Goal: Navigation & Orientation: Find specific page/section

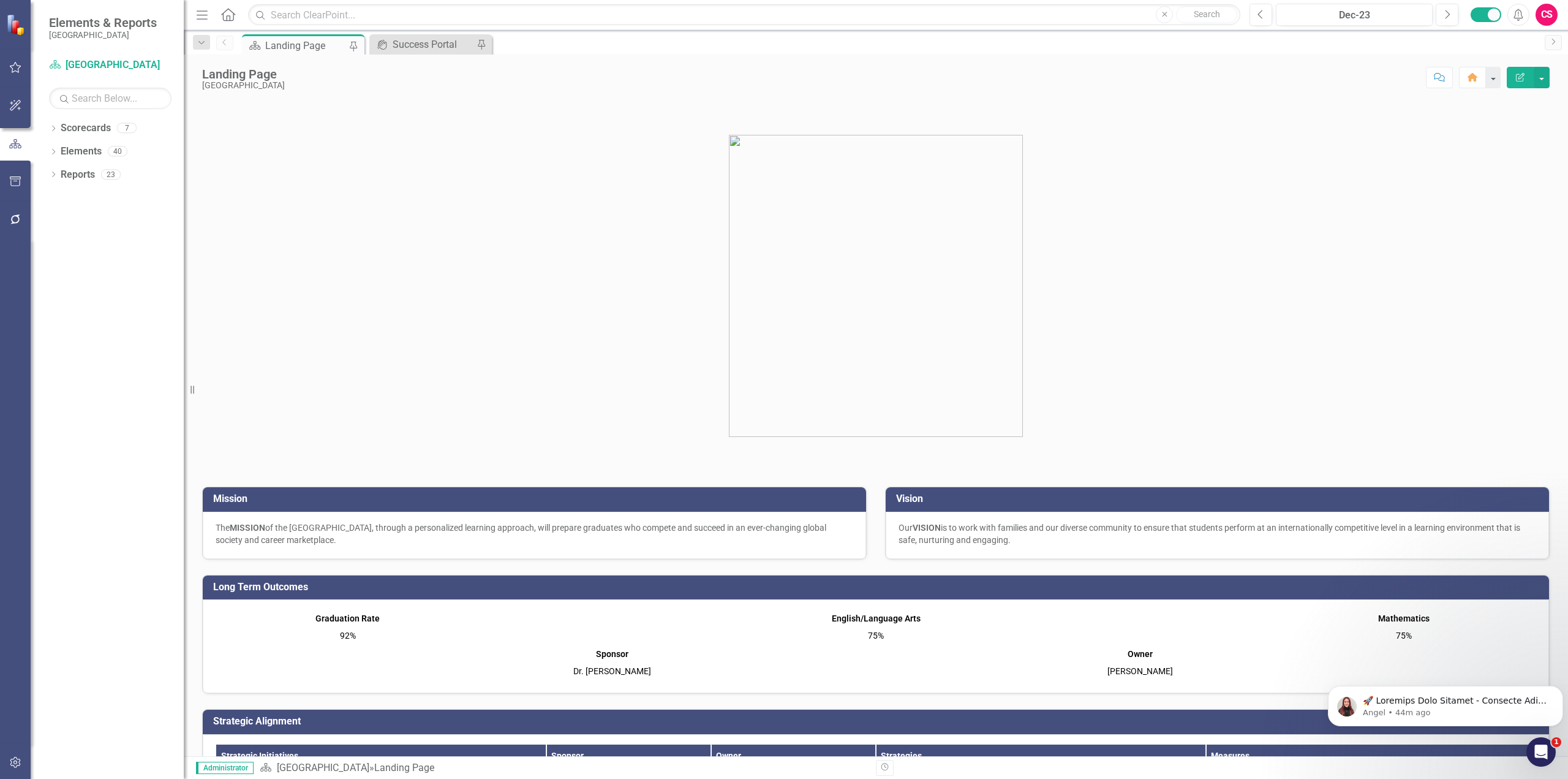
click at [46, 125] on div "Dropdown Scorecards 7 Dropdown [GEOGRAPHIC_DATA] 3.5 Blueprint and Action Plan …" at bounding box center [107, 448] width 153 height 661
click at [53, 155] on icon "Dropdown" at bounding box center [53, 153] width 9 height 7
click at [55, 221] on icon "Dropdown" at bounding box center [59, 222] width 9 height 7
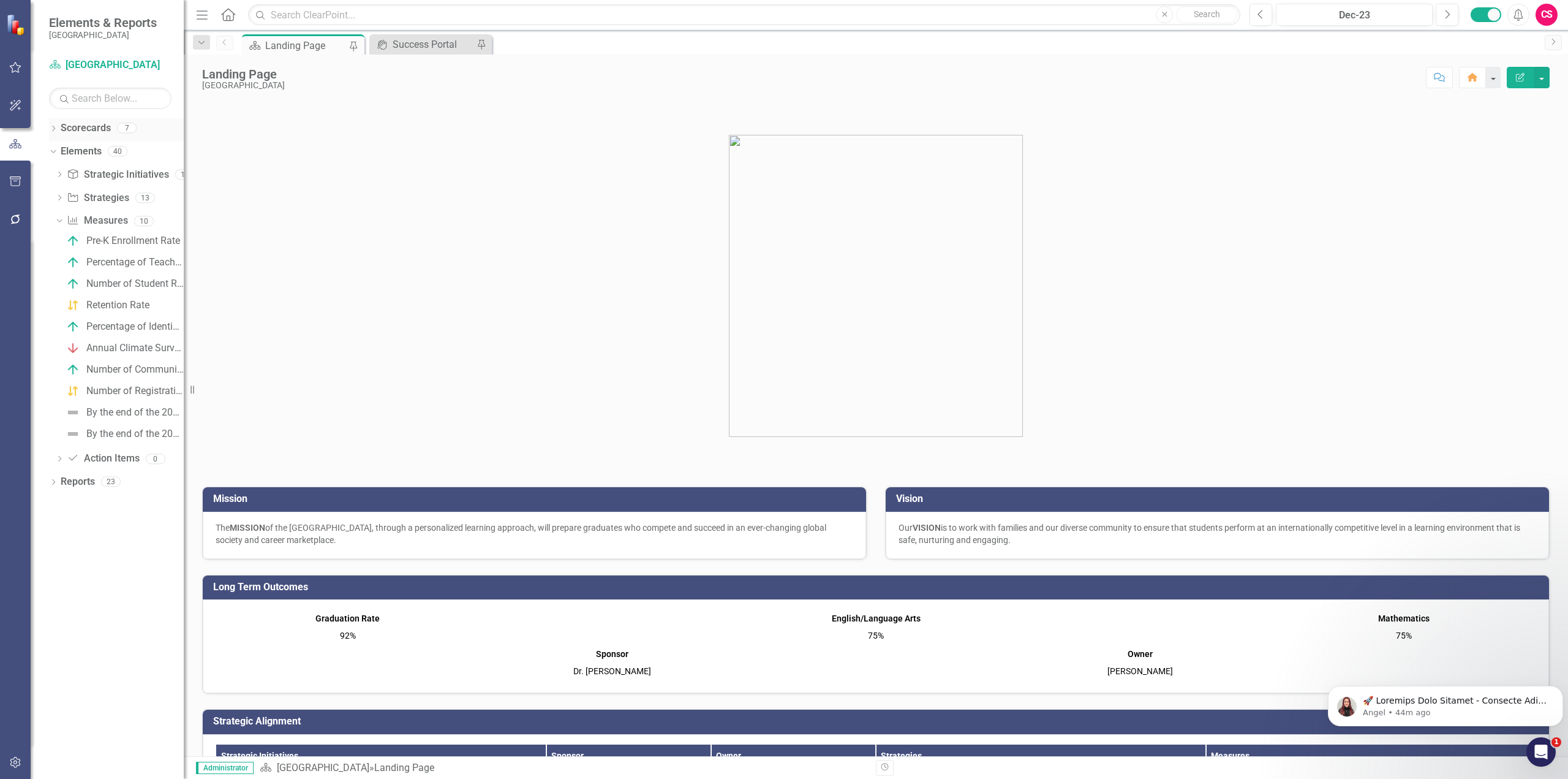
click at [52, 129] on icon "Dropdown" at bounding box center [53, 129] width 9 height 7
click at [60, 151] on icon "Dropdown" at bounding box center [60, 150] width 9 height 7
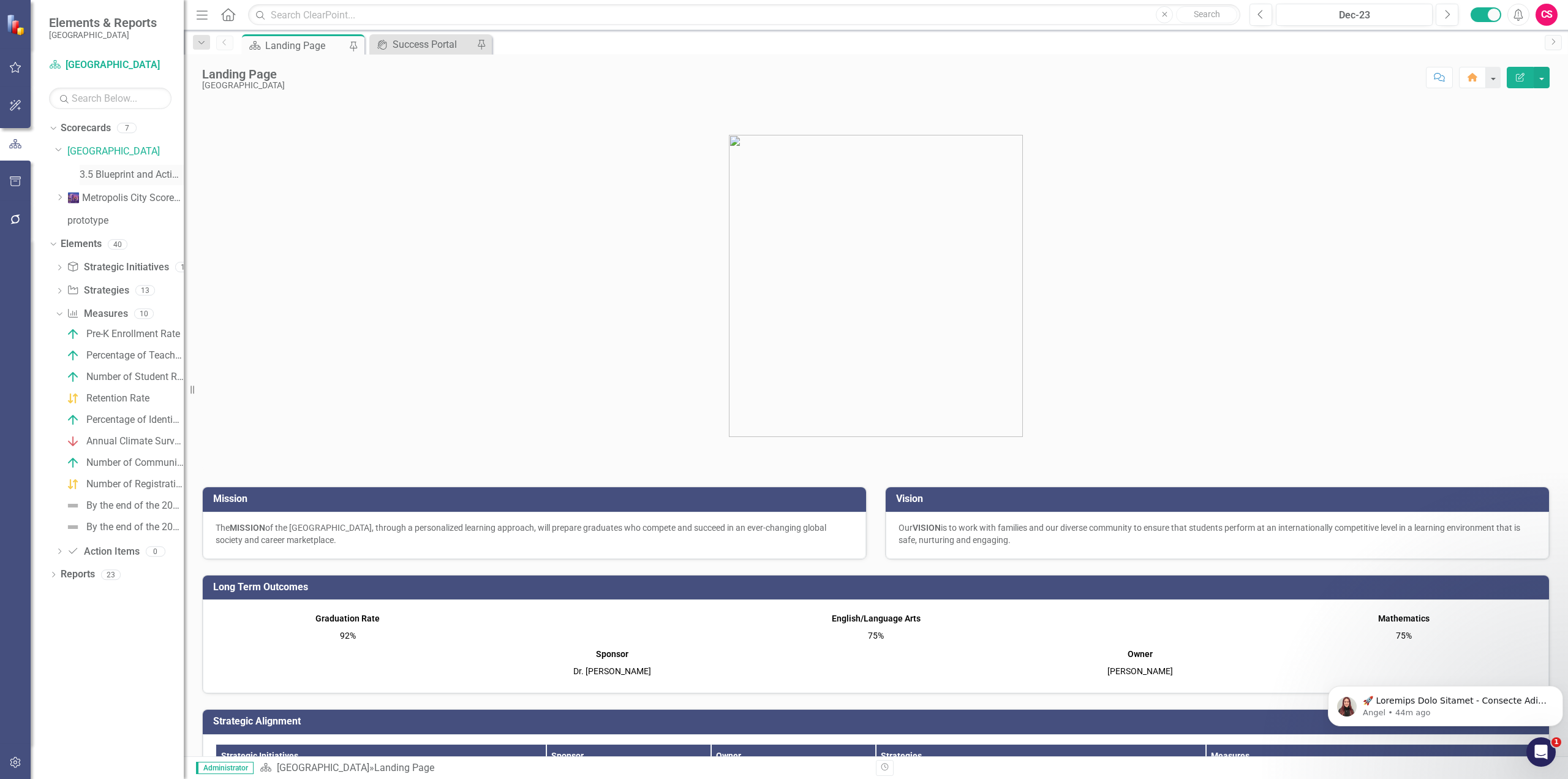
click at [124, 173] on link "3.5 Blueprint and Action Plan" at bounding box center [131, 174] width 104 height 14
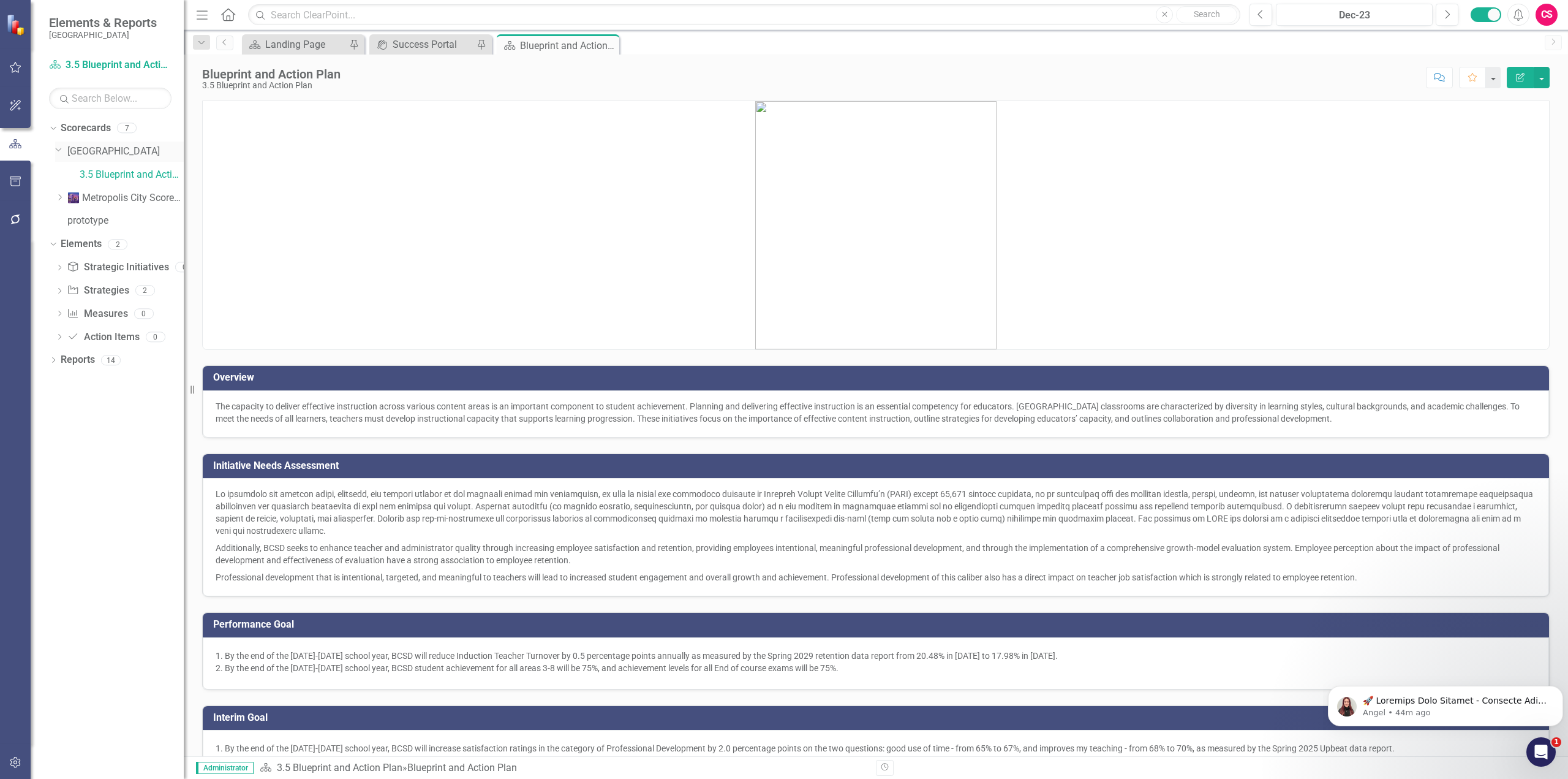
click at [89, 145] on link "[GEOGRAPHIC_DATA]" at bounding box center [125, 152] width 117 height 14
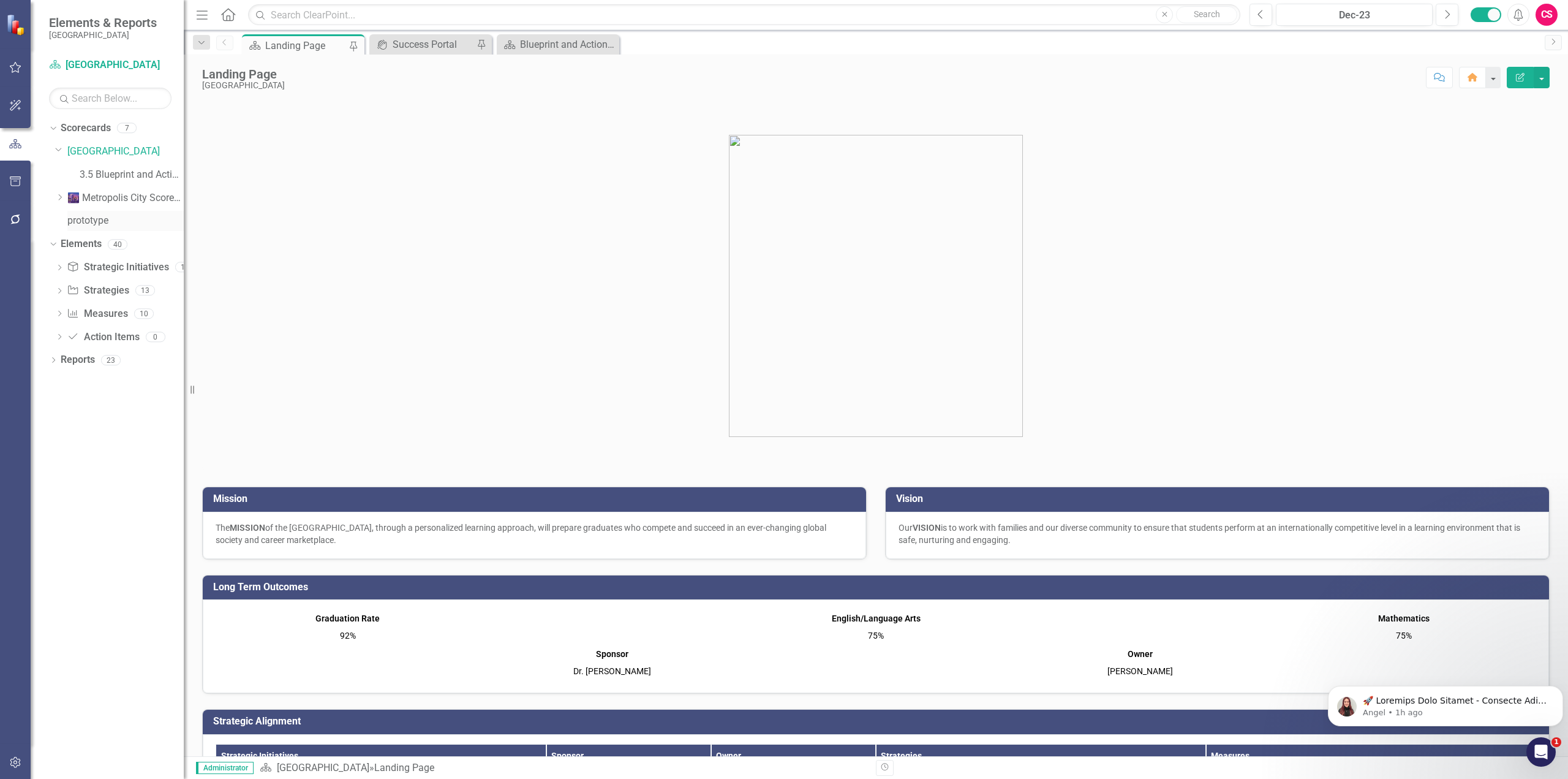
click at [100, 223] on link "prototype" at bounding box center [125, 221] width 117 height 14
